Goal: Complete application form

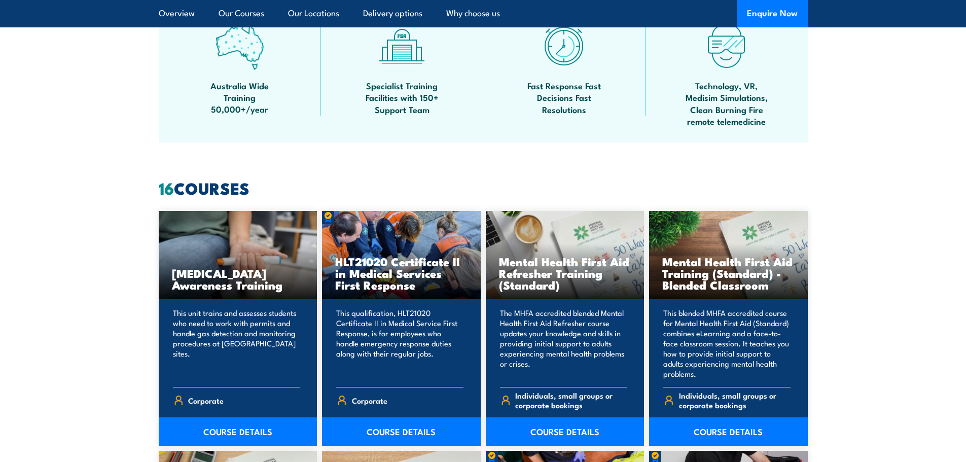
scroll to position [253, 0]
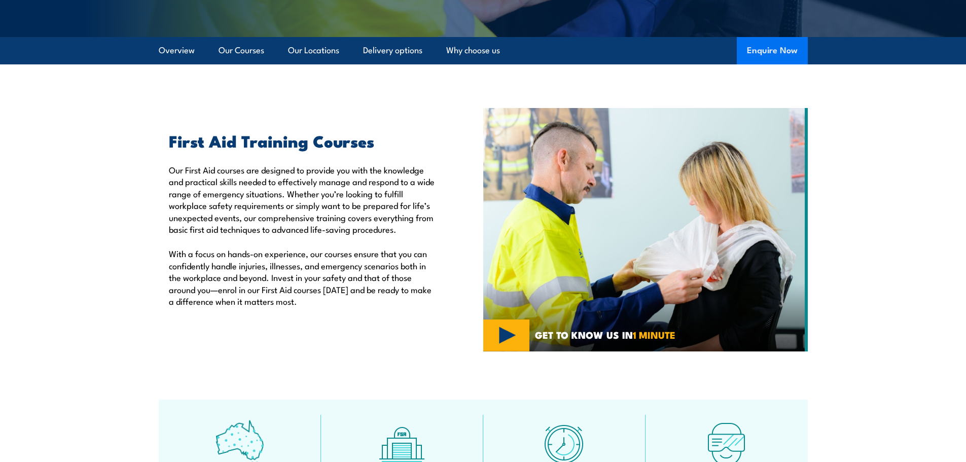
click at [757, 56] on button "Enquire Now" at bounding box center [772, 50] width 71 height 27
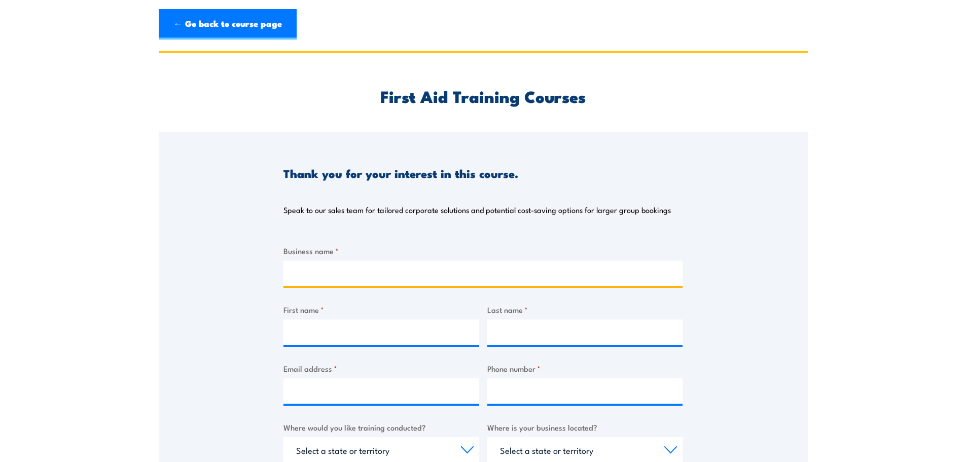
click at [356, 268] on input "Business name *" at bounding box center [482, 273] width 399 height 25
type input "Artefact Heritage Services"
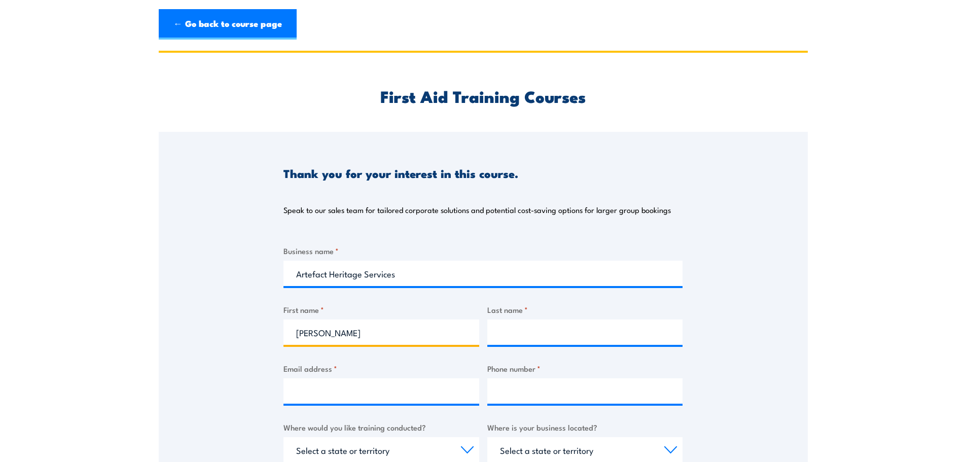
type input "[PERSON_NAME]"
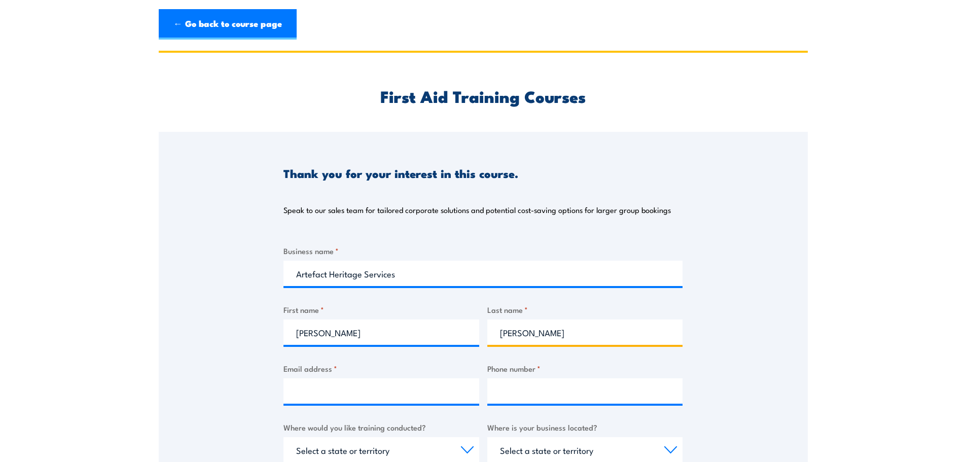
type input "[PERSON_NAME]"
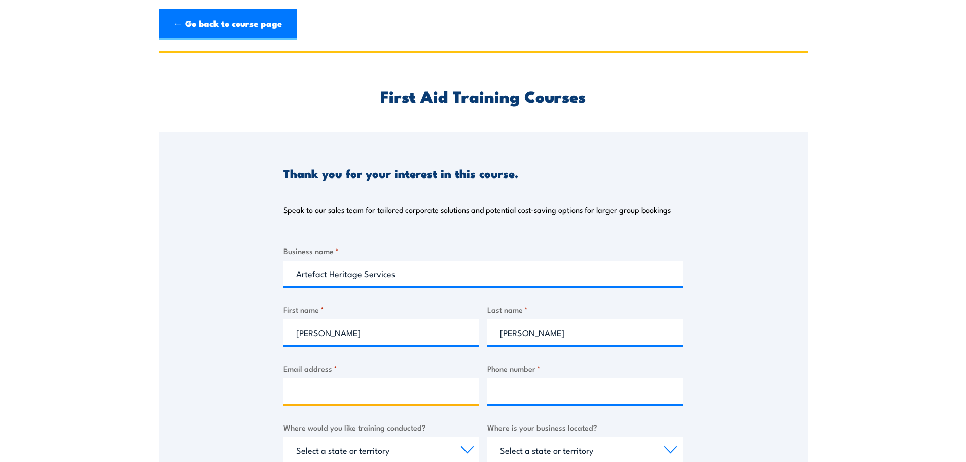
click at [331, 392] on input "Email address *" at bounding box center [381, 390] width 196 height 25
type input "[EMAIL_ADDRESS][DOMAIN_NAME]"
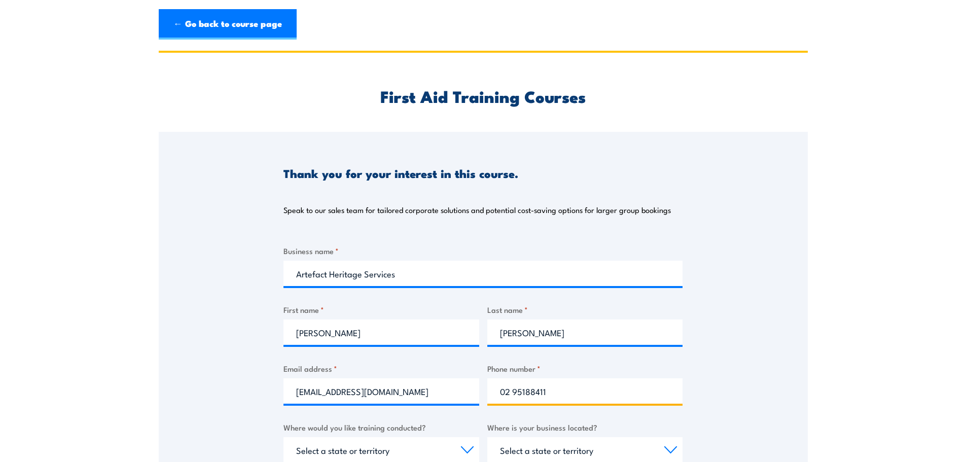
type input "02 95188411"
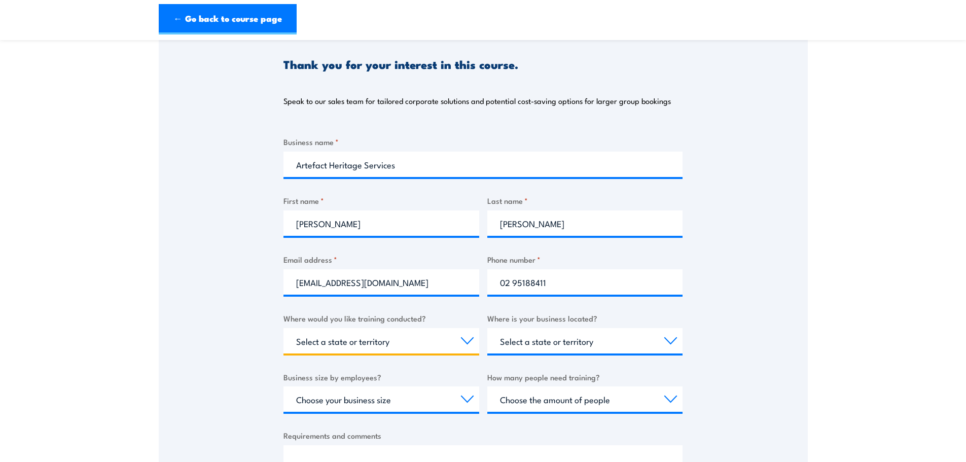
scroll to position [203, 0]
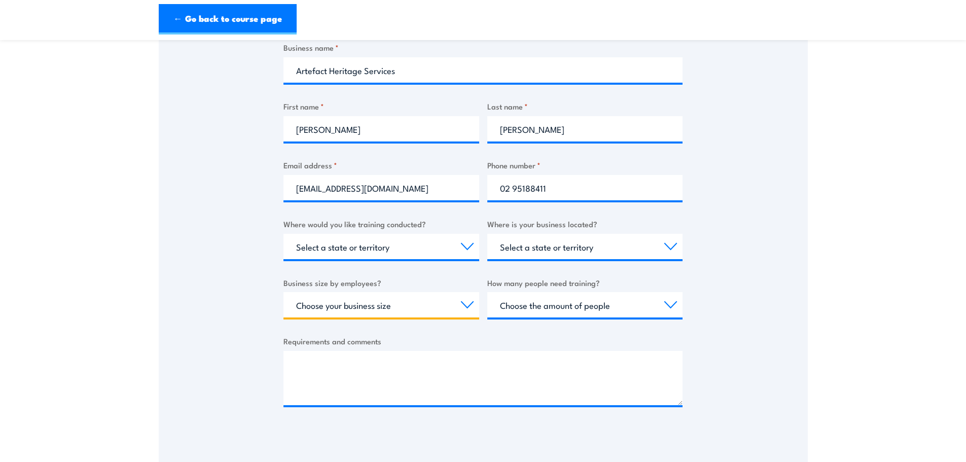
click at [388, 309] on select "Choose your business size 1 to 19 20 to 199 200+" at bounding box center [381, 304] width 196 height 25
select select "20 to 199"
click at [283, 292] on select "Choose your business size 1 to 19 20 to 199 200+" at bounding box center [381, 304] width 196 height 25
click at [363, 242] on select "Select a state or territory Nationally - multiple locations [GEOGRAPHIC_DATA] […" at bounding box center [381, 246] width 196 height 25
select select "[GEOGRAPHIC_DATA]"
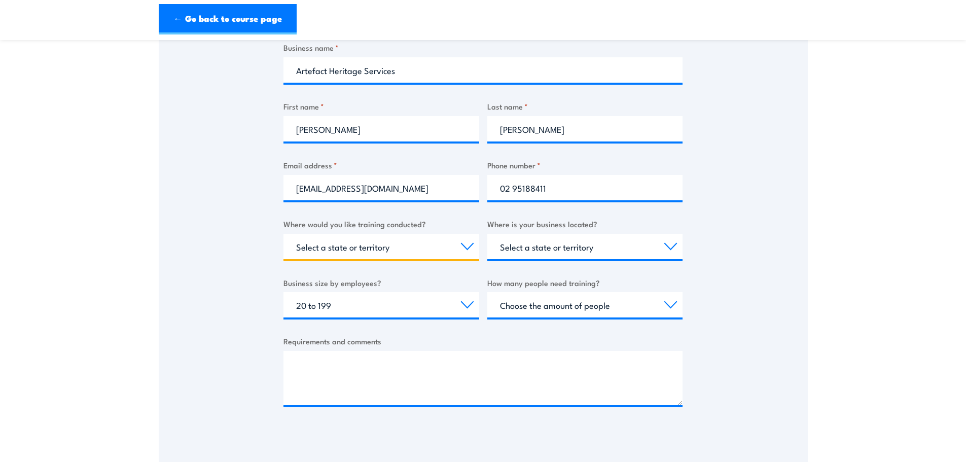
click at [283, 234] on select "Select a state or territory Nationally - multiple locations [GEOGRAPHIC_DATA] […" at bounding box center [381, 246] width 196 height 25
click at [390, 301] on select "Choose your business size 1 to 19 20 to 199 200+" at bounding box center [381, 304] width 196 height 25
click at [283, 292] on select "Choose your business size 1 to 19 20 to 199 200+" at bounding box center [381, 304] width 196 height 25
click at [544, 304] on select "Choose the amount of people 1 to 4 5 to 19 20+" at bounding box center [585, 304] width 196 height 25
click at [342, 306] on select "Choose your business size 1 to 19 20 to 199 200+" at bounding box center [381, 304] width 196 height 25
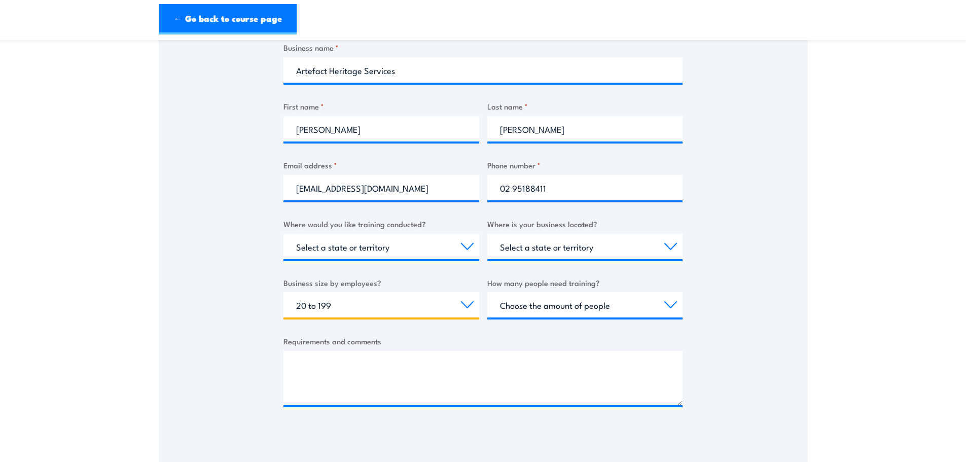
click at [283, 292] on select "Choose your business size 1 to 19 20 to 199 200+" at bounding box center [381, 304] width 196 height 25
click at [559, 301] on select "Choose the amount of people 1 to 4 5 to 19 20+" at bounding box center [585, 304] width 196 height 25
select select "20+"
click at [487, 292] on select "Choose the amount of people 1 to 4 5 to 19 20+" at bounding box center [585, 304] width 196 height 25
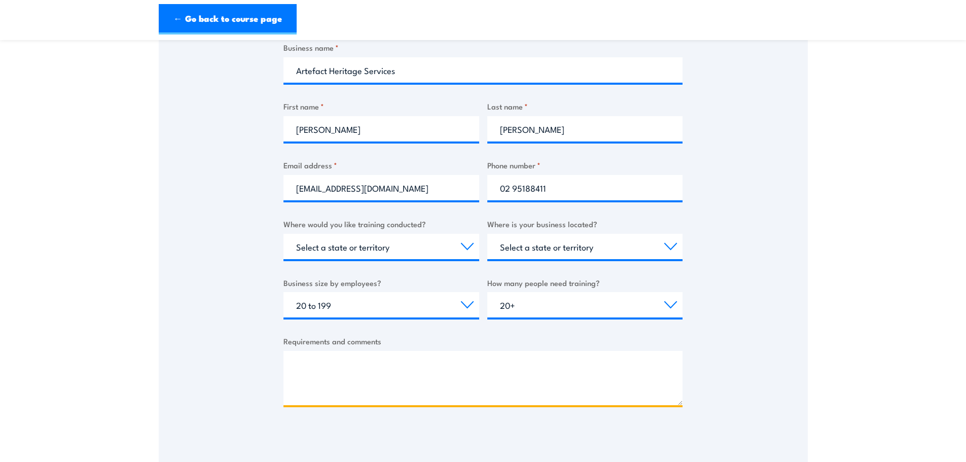
click at [340, 374] on textarea "Requirements and comments" at bounding box center [482, 378] width 399 height 54
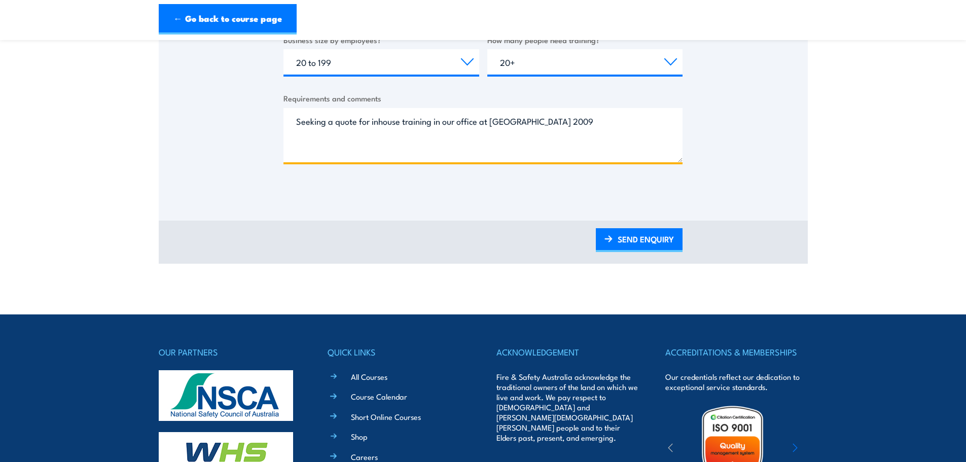
scroll to position [457, 0]
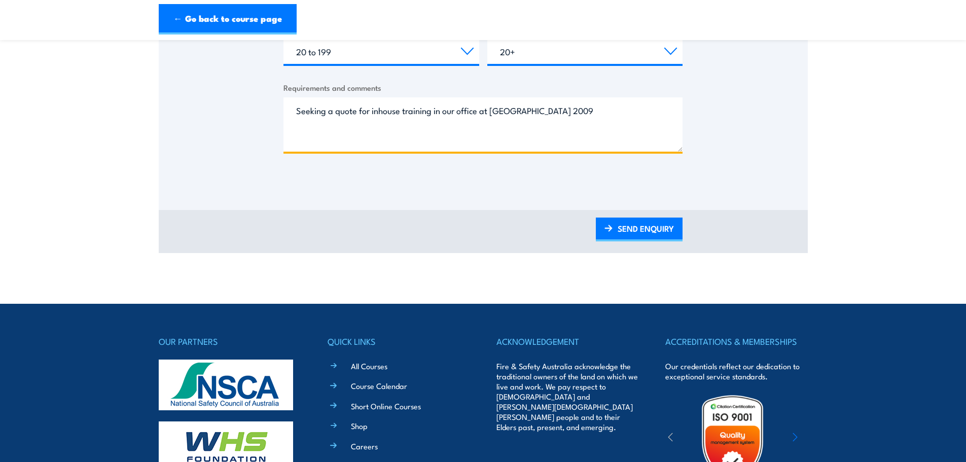
type textarea "Seeking a quote for inhouse training in our office at [GEOGRAPHIC_DATA] 2009"
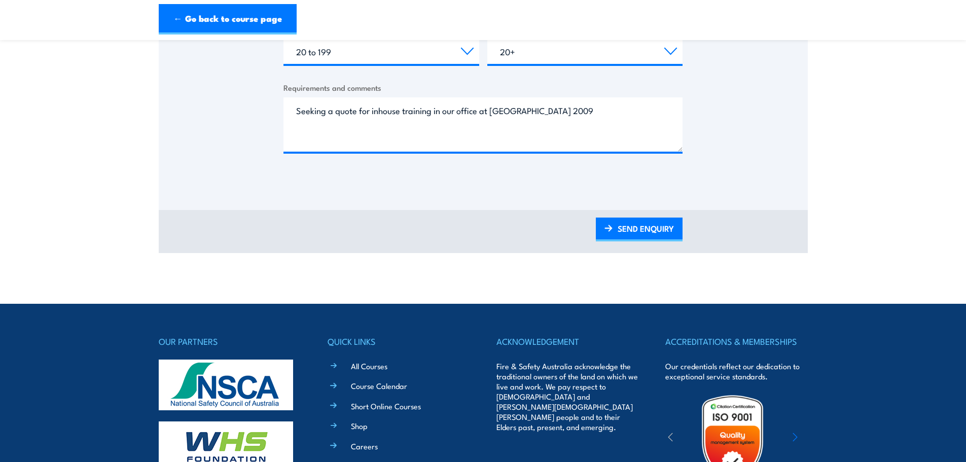
click at [640, 213] on div "SEND ENQUIRY" at bounding box center [483, 231] width 649 height 43
click at [645, 227] on link "SEND ENQUIRY" at bounding box center [639, 229] width 87 height 24
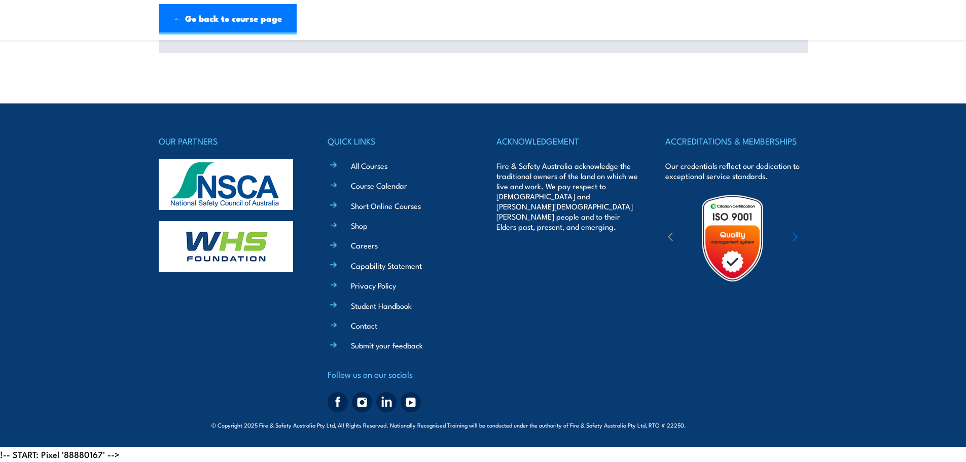
scroll to position [293, 0]
